Goal: Information Seeking & Learning: Compare options

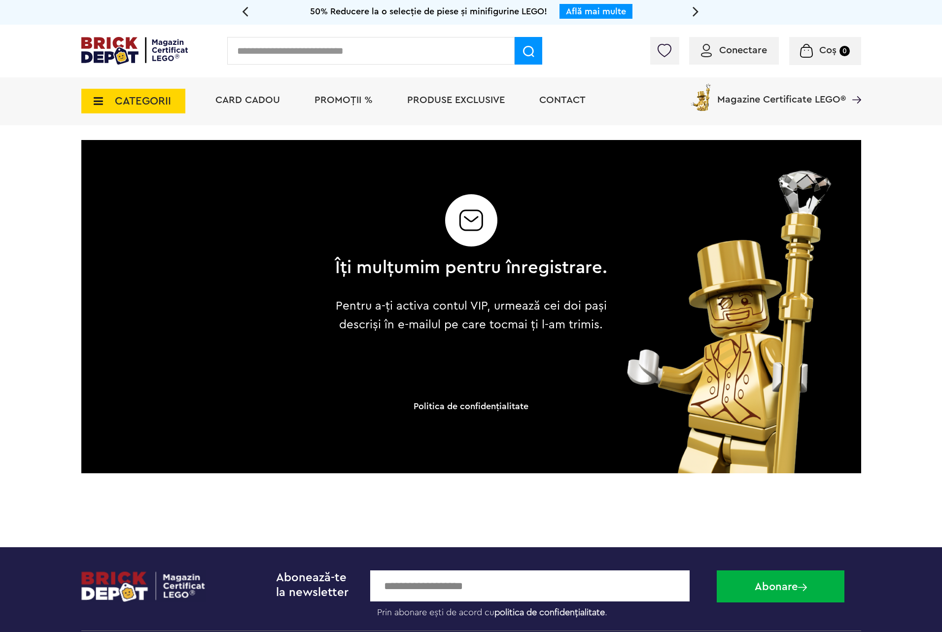
click at [323, 102] on span "PROMOȚII %" at bounding box center [344, 100] width 58 height 10
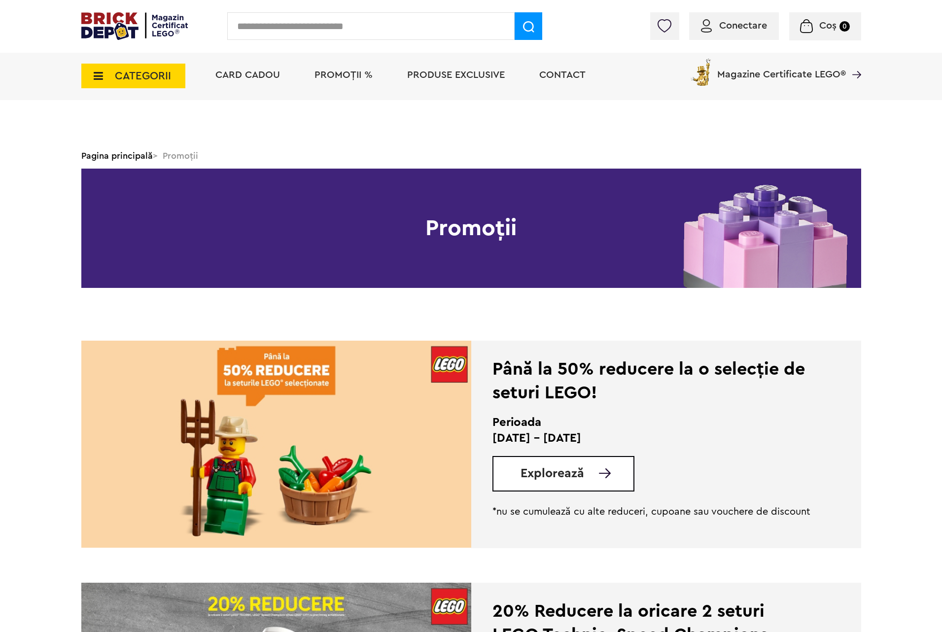
scroll to position [296, 0]
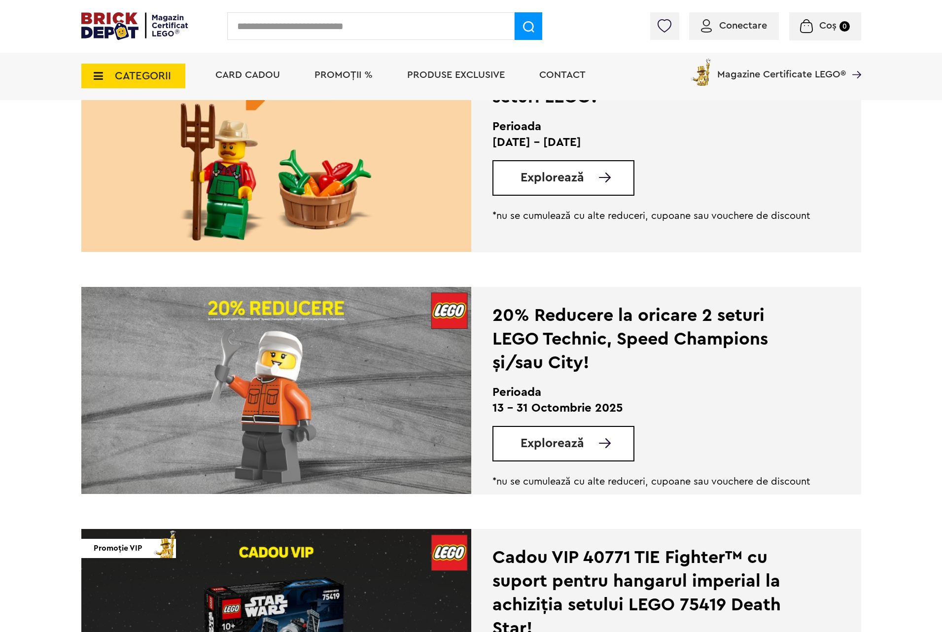
click at [501, 331] on div "20% Reducere la oricare 2 seturi LEGO Technic, Speed Champions și/sau City!" at bounding box center [653, 339] width 320 height 71
click at [596, 444] on link "Explorează" at bounding box center [577, 443] width 113 height 12
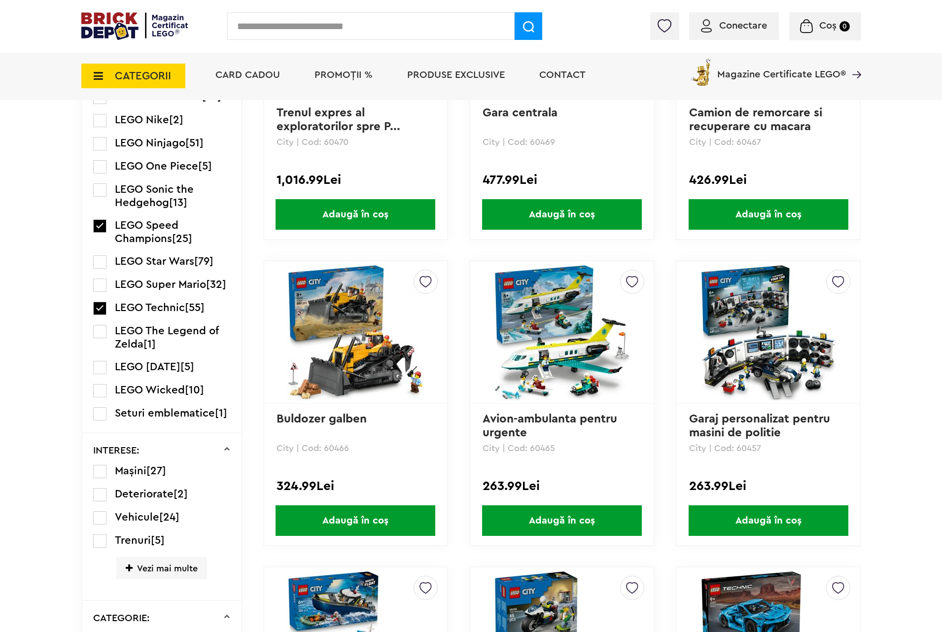
scroll to position [1775, 0]
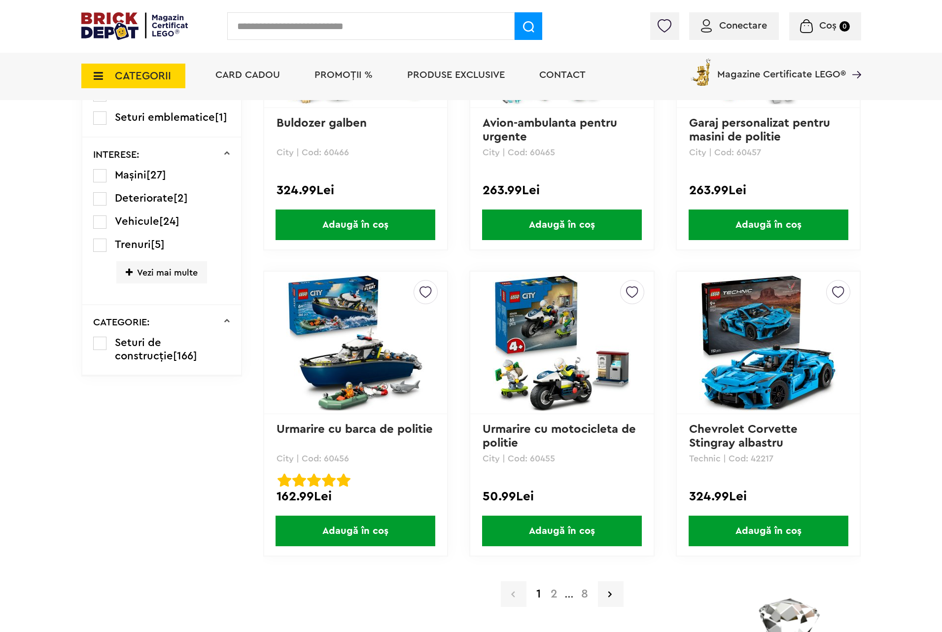
click at [557, 592] on a=LEGO%20Technic&lego=1&order=1&page=2"] "2" at bounding box center [554, 594] width 17 height 12
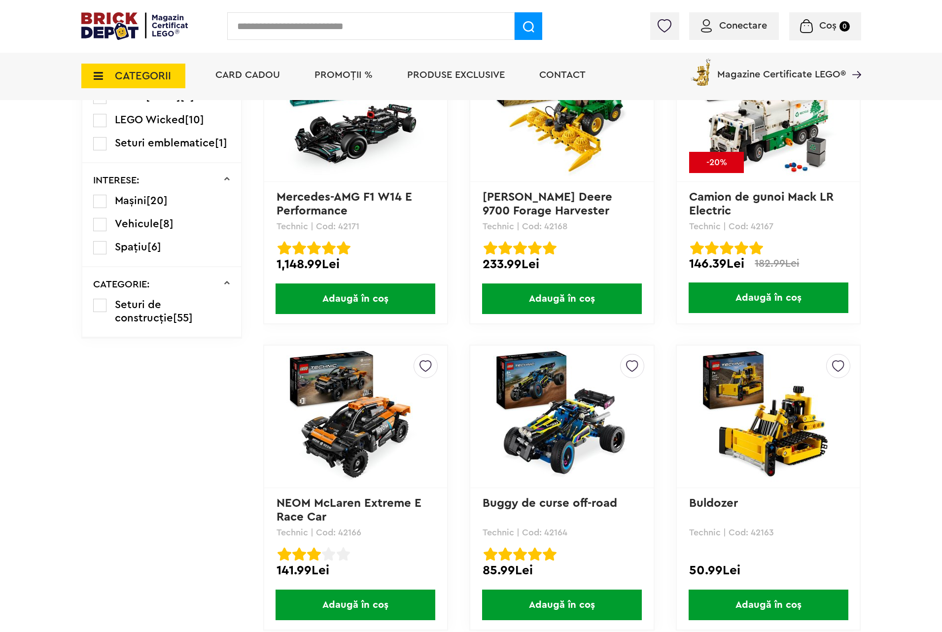
scroll to position [1923, 0]
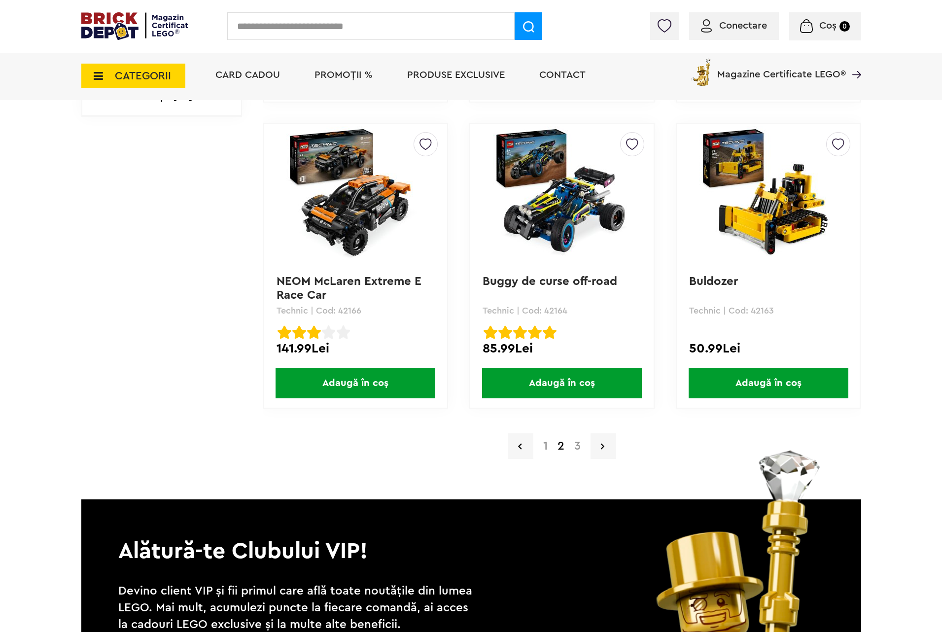
click at [572, 444] on a=LEGO%20Technic&lego=1&order=1&page=3"] "3" at bounding box center [578, 446] width 16 height 12
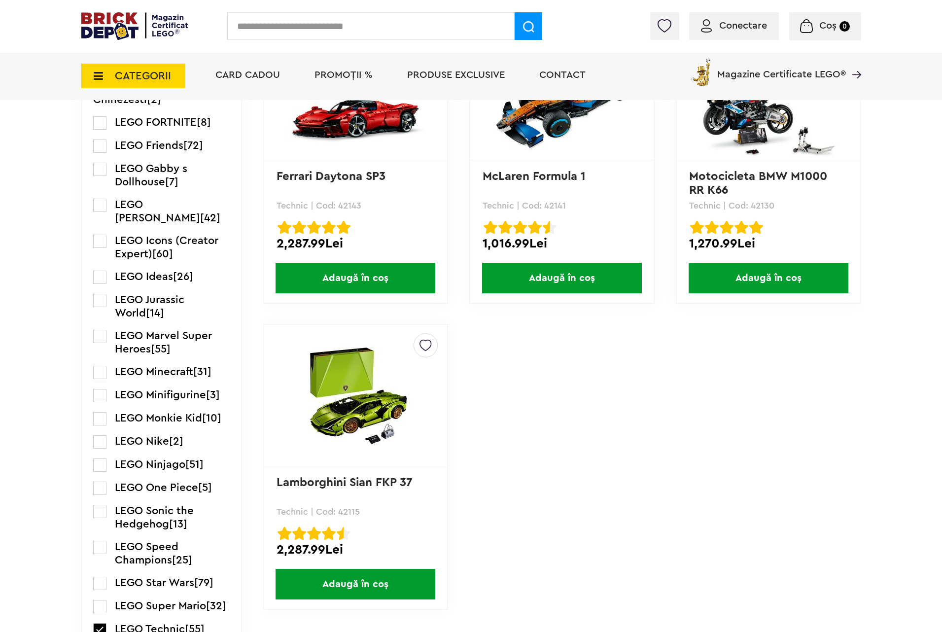
scroll to position [1331, 0]
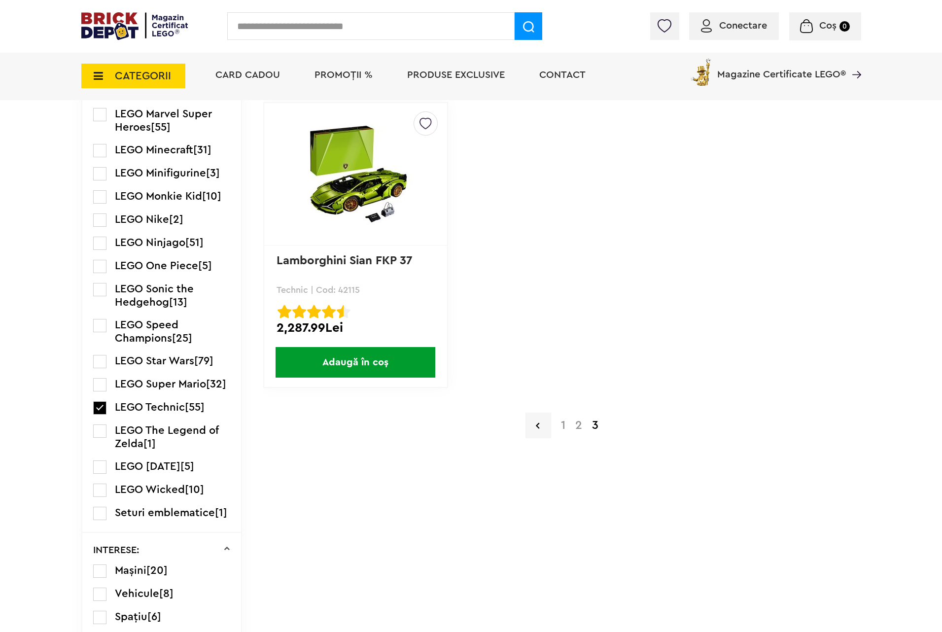
click at [564, 423] on a=LEGO%20Technic&lego=1&order=1&page=1"] "1" at bounding box center [563, 426] width 14 height 12
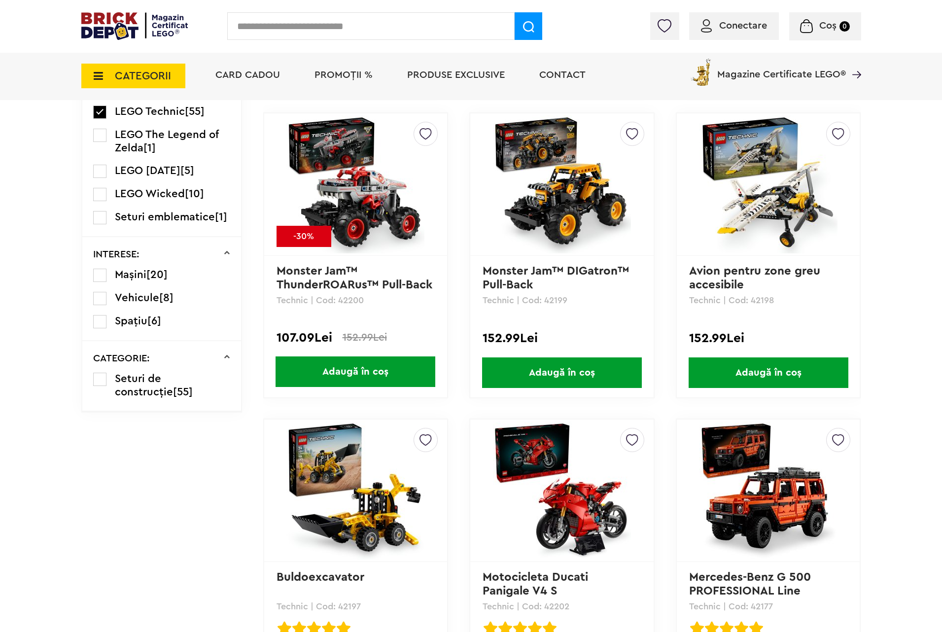
scroll to position [1923, 0]
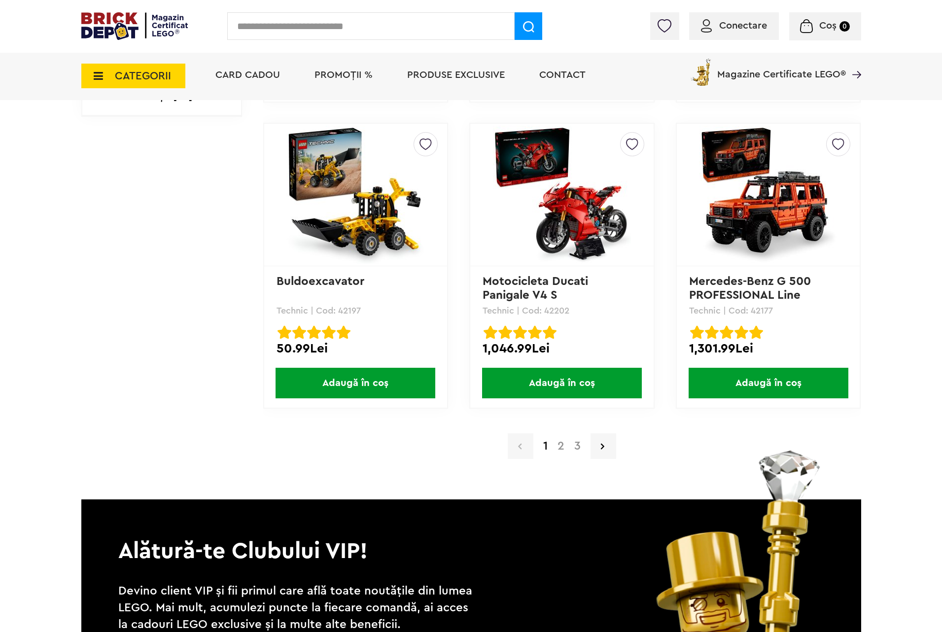
click at [564, 444] on a=LEGO%20Technic&lego=1&order=1&page=2"] "2" at bounding box center [561, 446] width 17 height 12
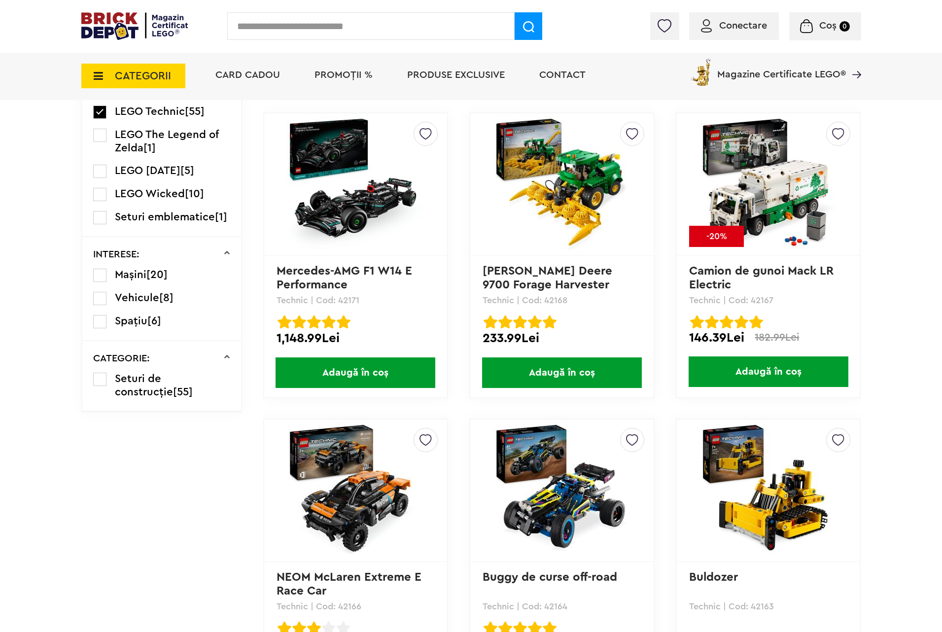
scroll to position [1923, 0]
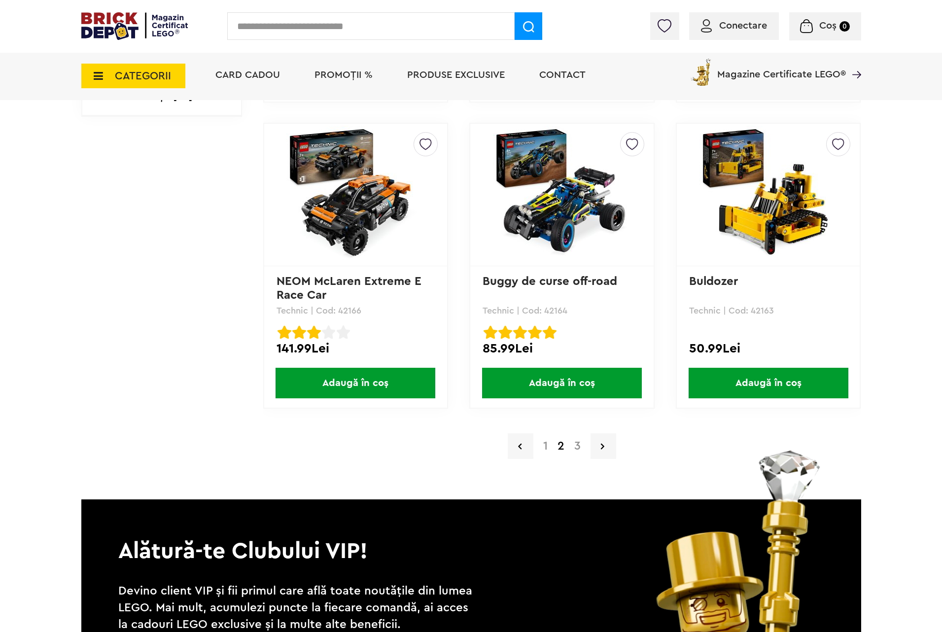
click at [573, 440] on a=LEGO%20Technic&lego=1&order=1&page=3"] "3" at bounding box center [578, 446] width 16 height 12
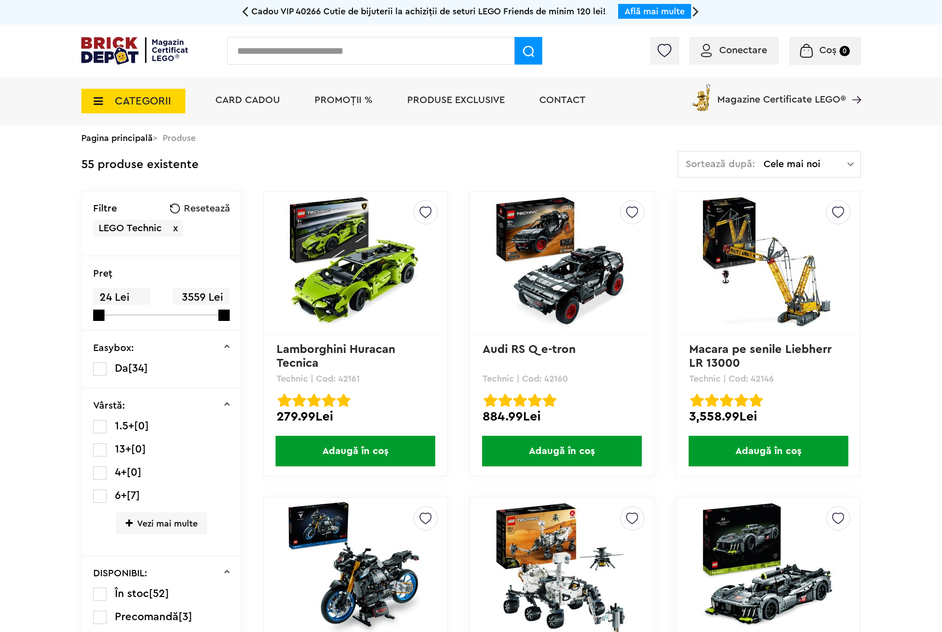
click at [317, 100] on span "PROMOȚII %" at bounding box center [344, 100] width 58 height 10
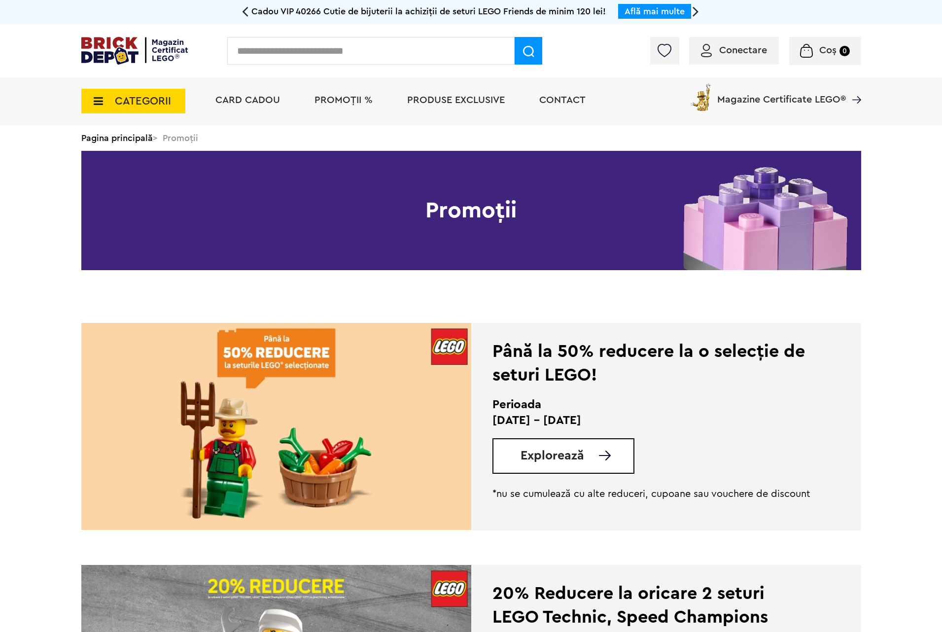
scroll to position [222, 0]
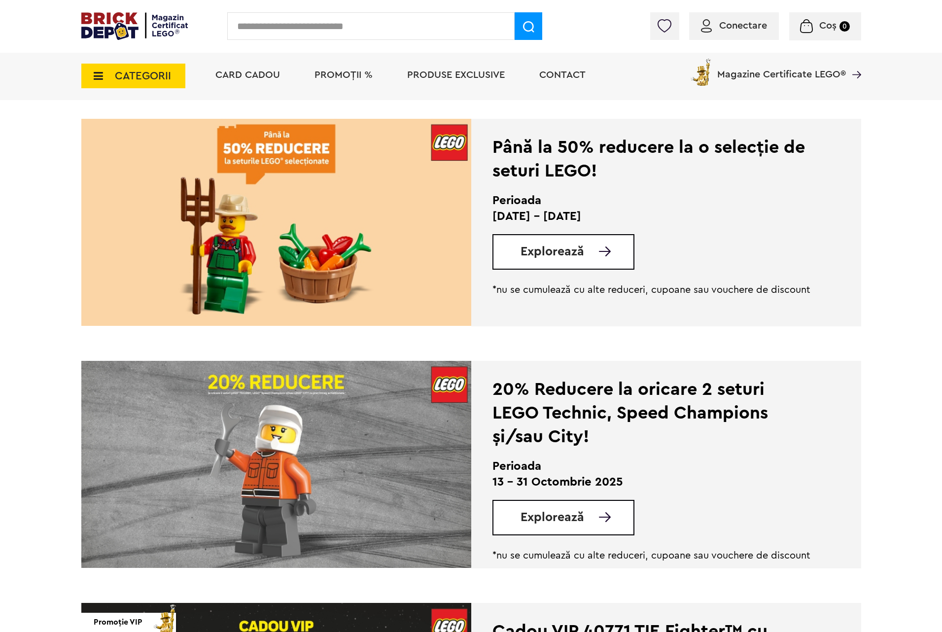
click at [583, 520] on span "Explorează" at bounding box center [553, 517] width 64 height 12
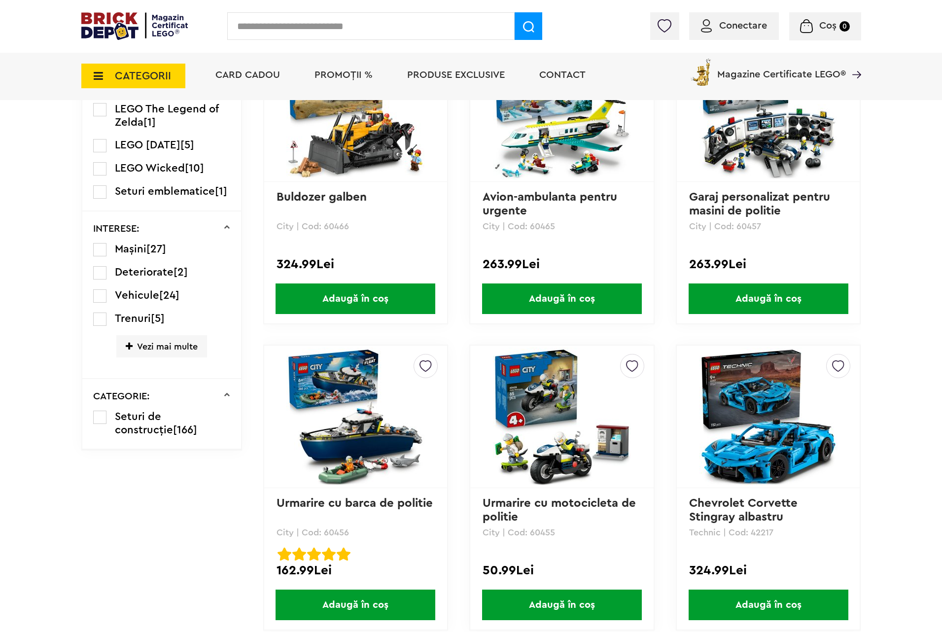
scroll to position [1849, 0]
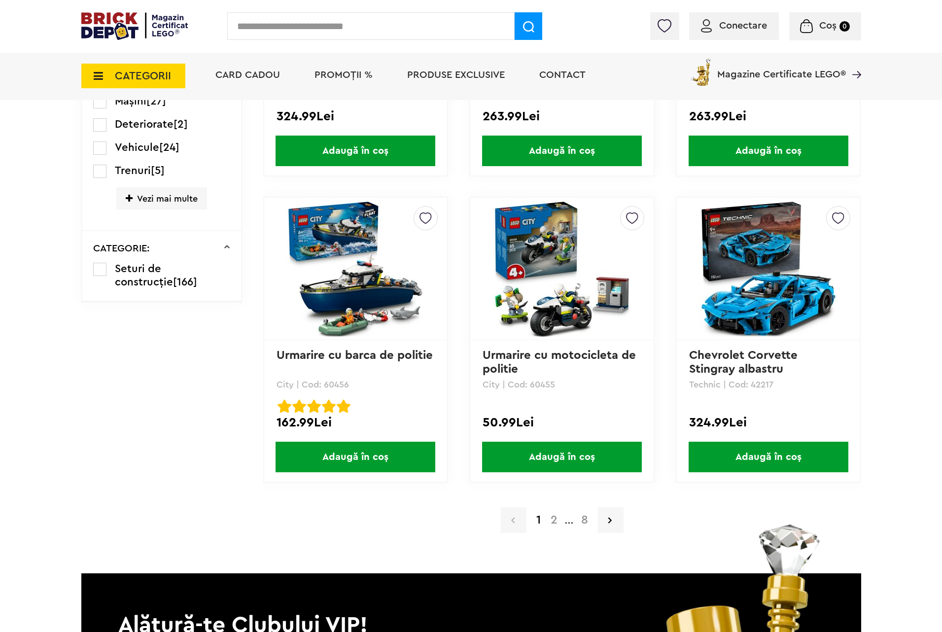
click at [555, 516] on a=LEGO%20Technic&lego=1&order=1&page=2"] "2" at bounding box center [554, 520] width 17 height 12
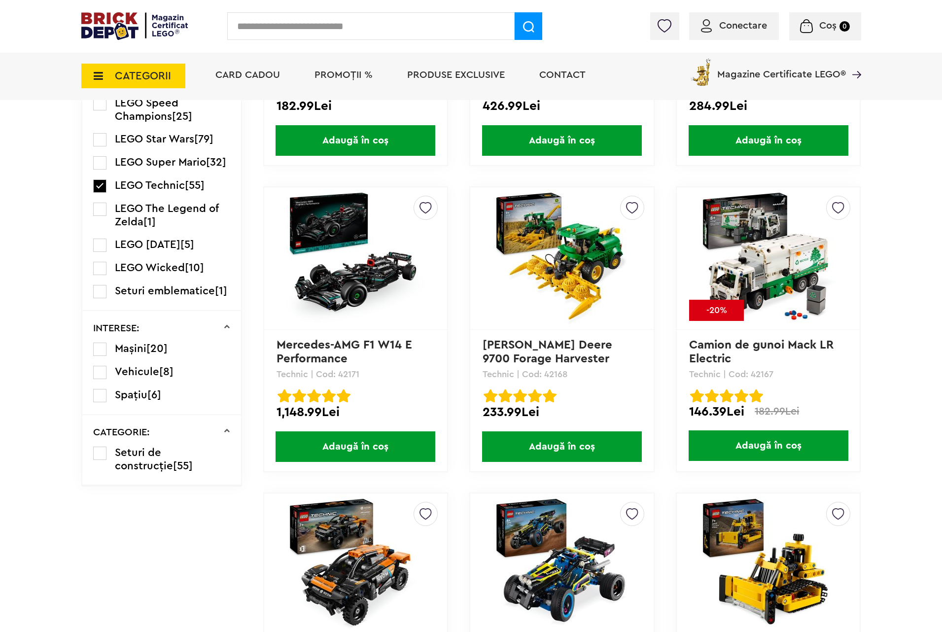
scroll to position [1923, 0]
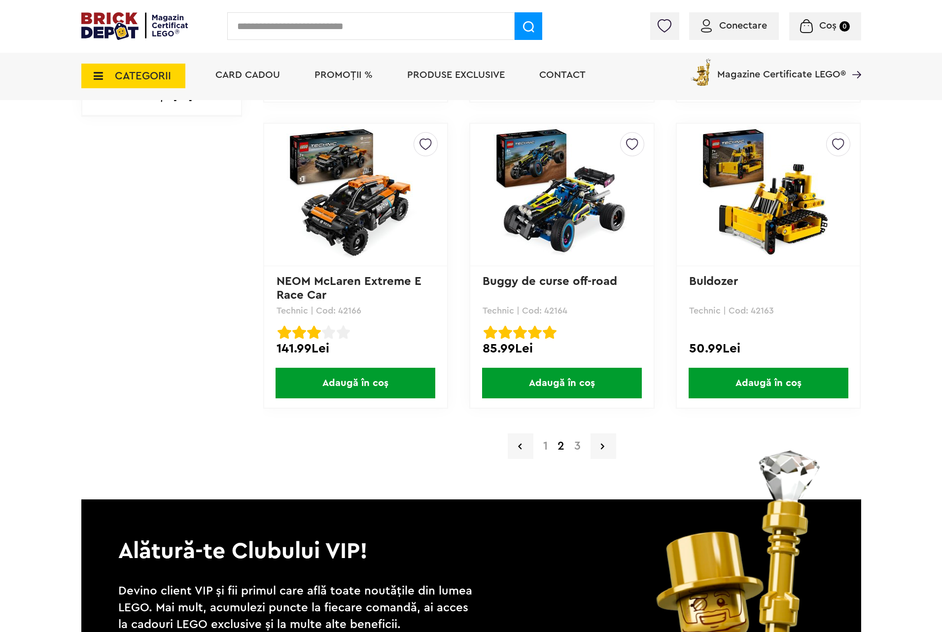
drag, startPoint x: 576, startPoint y: 441, endPoint x: 600, endPoint y: 502, distance: 65.6
click at [577, 441] on a=LEGO%20Technic&lego=1&order=1&page=3"] "3" at bounding box center [578, 446] width 16 height 12
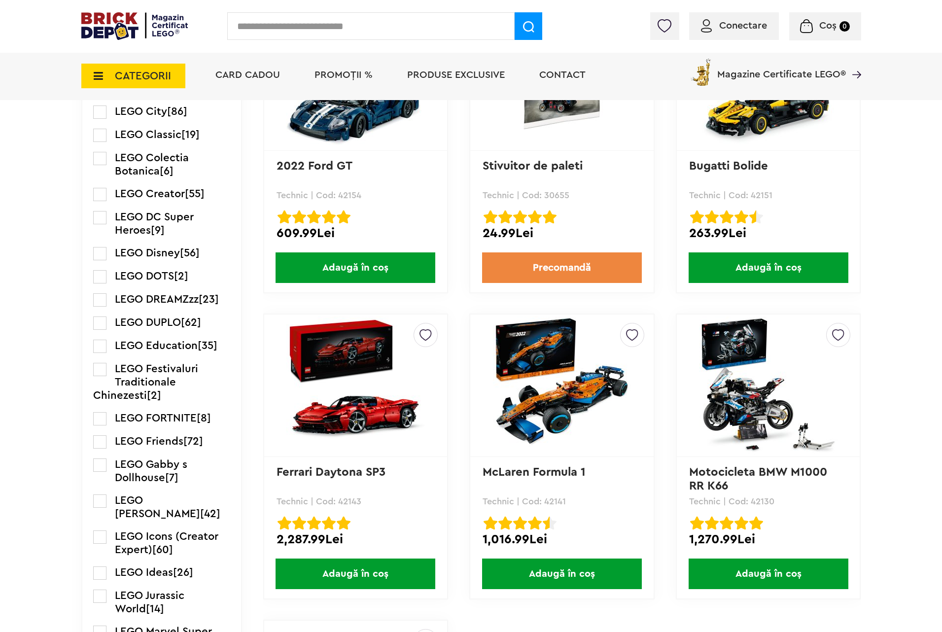
scroll to position [444, 0]
